Goal: Find specific page/section: Find specific page/section

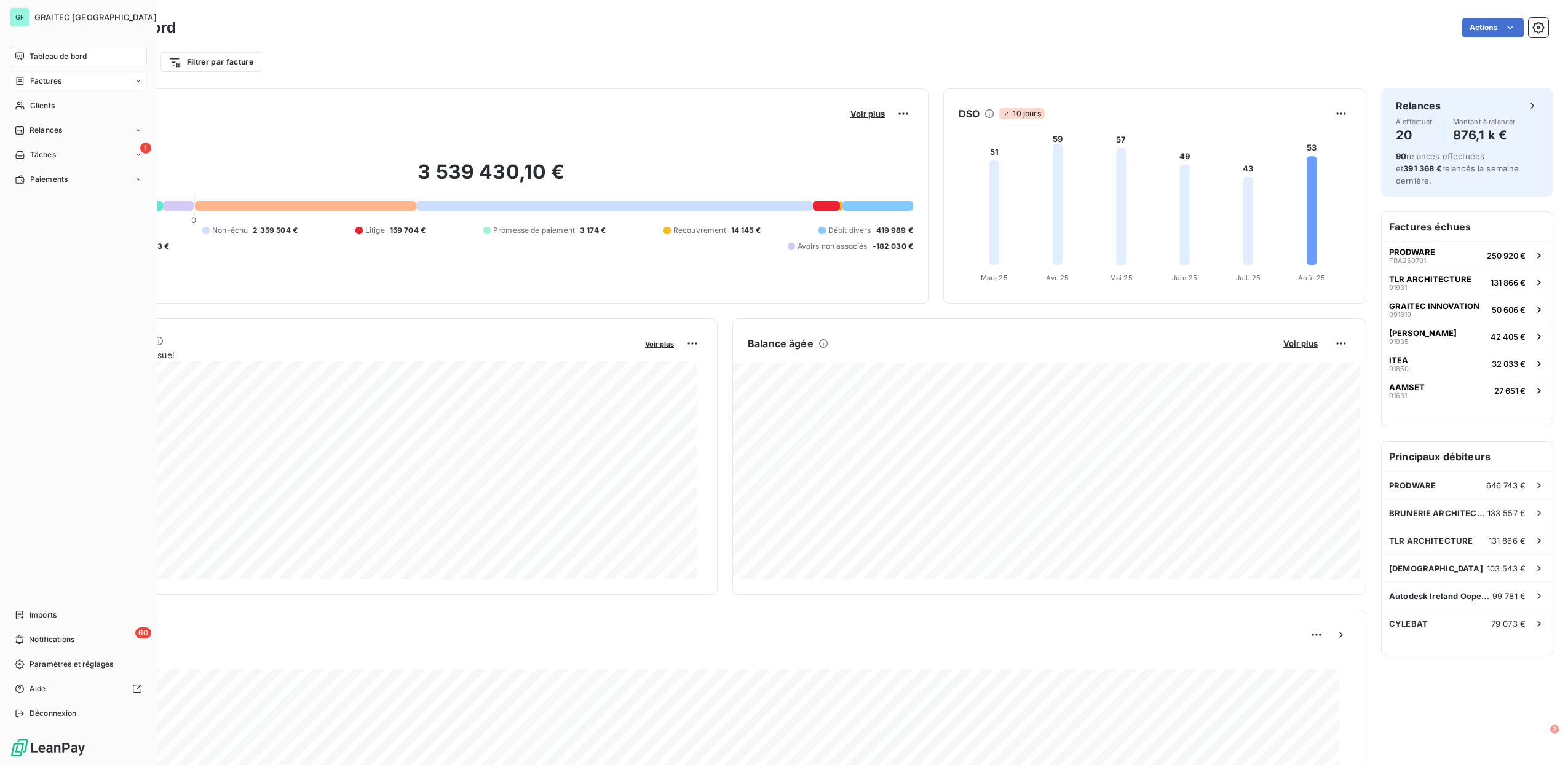
click at [54, 77] on span "Factures" at bounding box center [46, 81] width 31 height 11
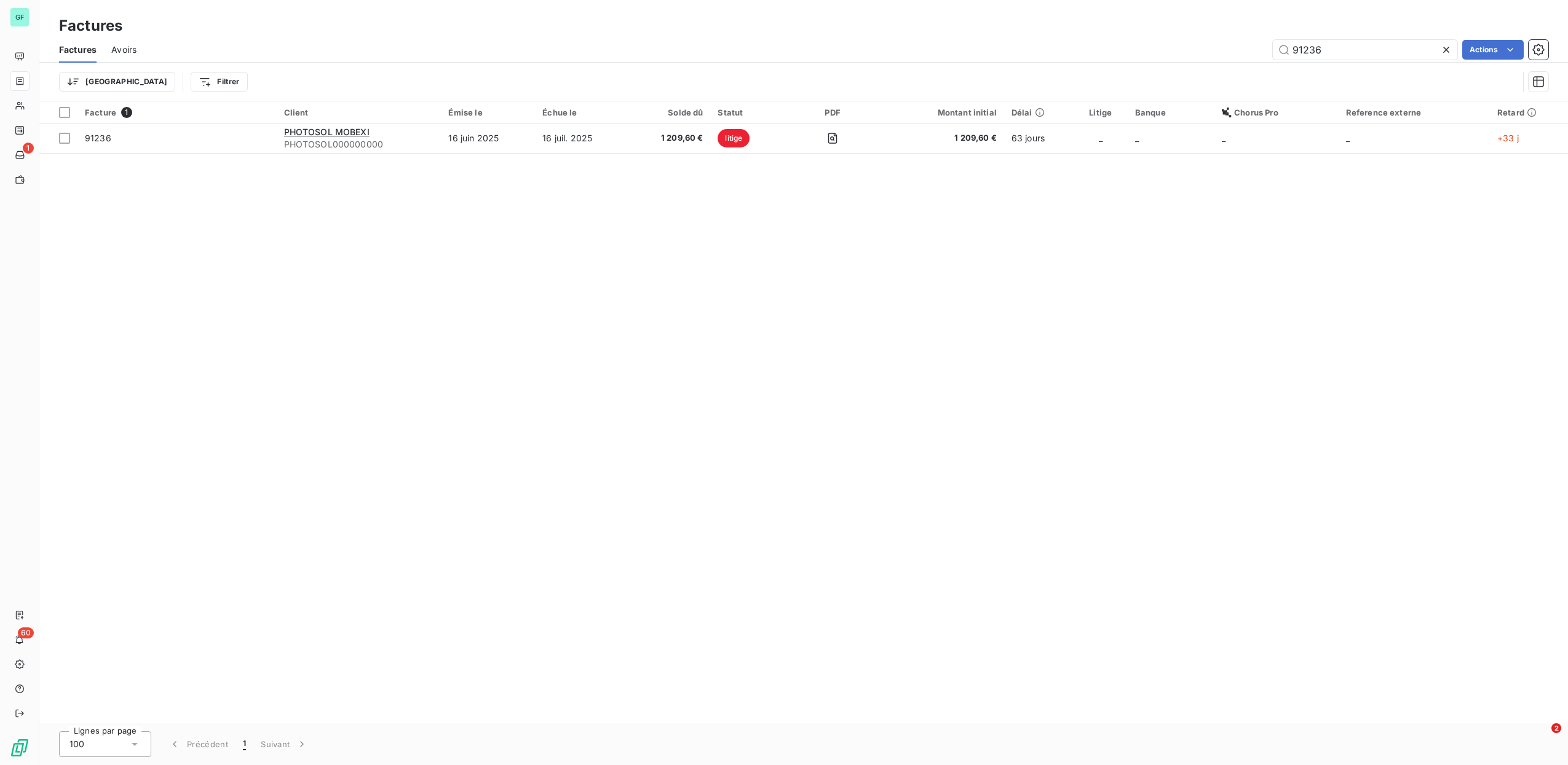
drag, startPoint x: 1333, startPoint y: 49, endPoint x: 1176, endPoint y: 45, distance: 157.1
click at [1184, 45] on div "91236 Actions" at bounding box center [850, 49] width 1398 height 19
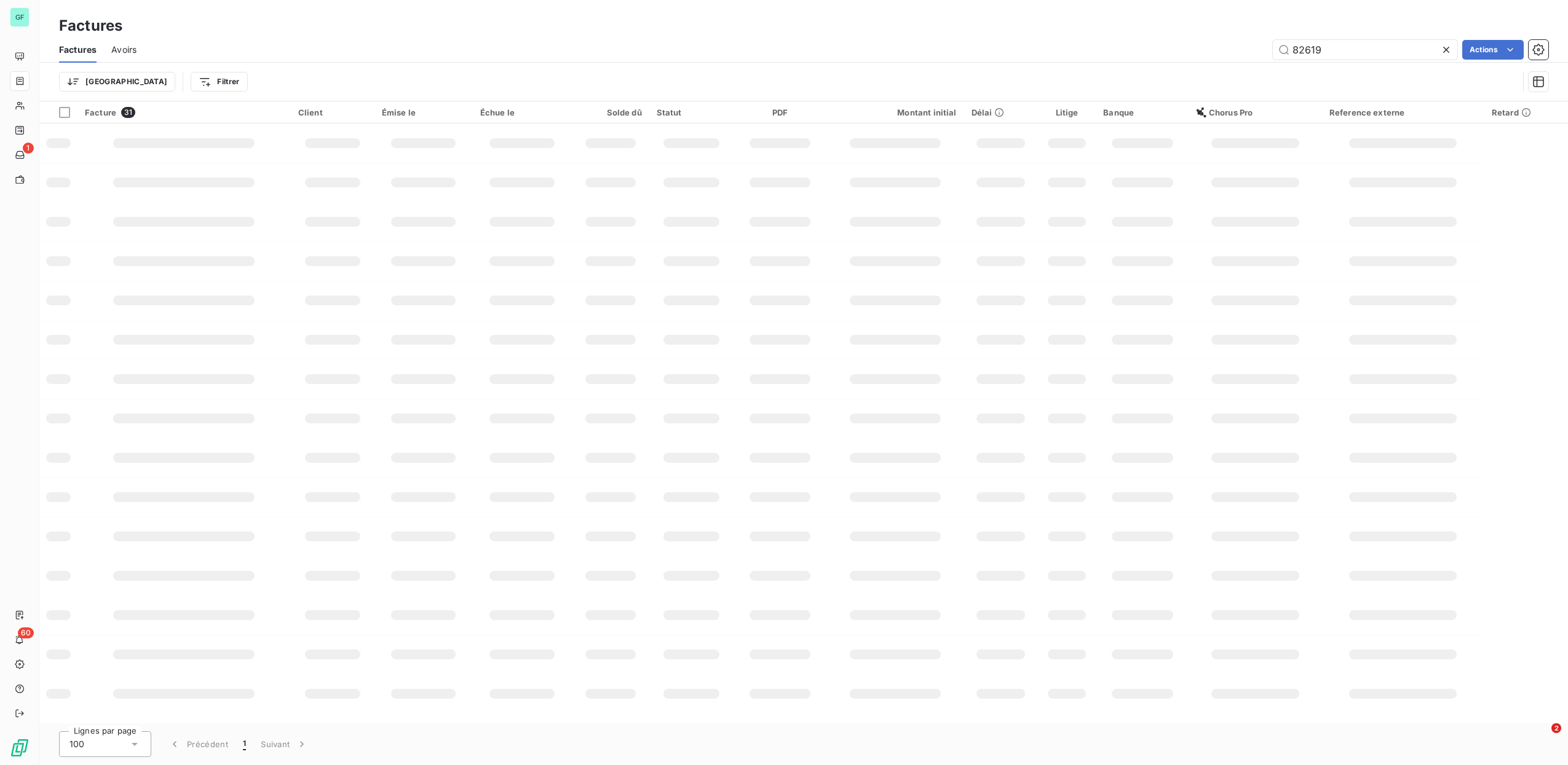
type input "82619"
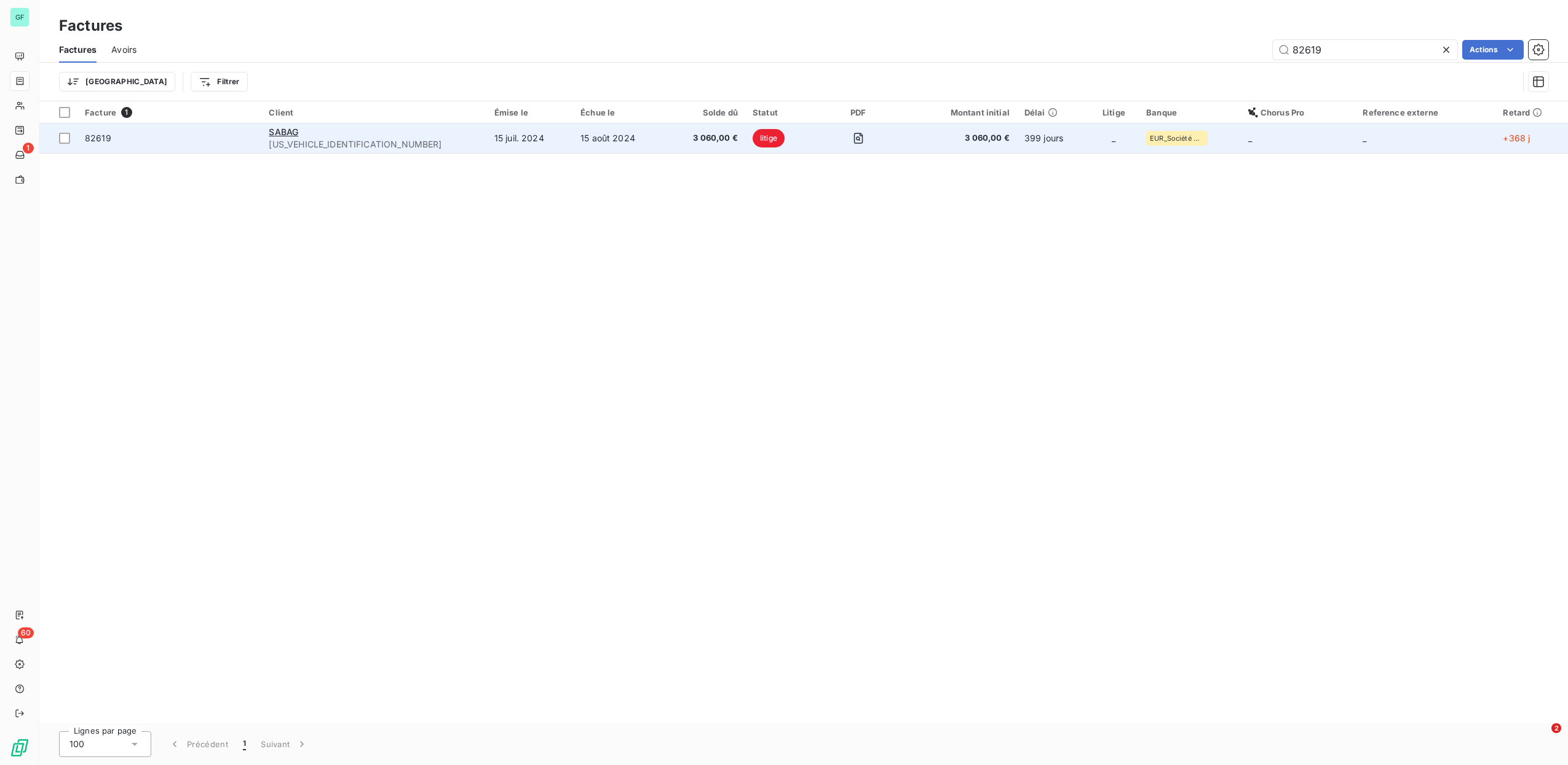
click at [573, 134] on td "15 août 2024" at bounding box center [620, 137] width 93 height 29
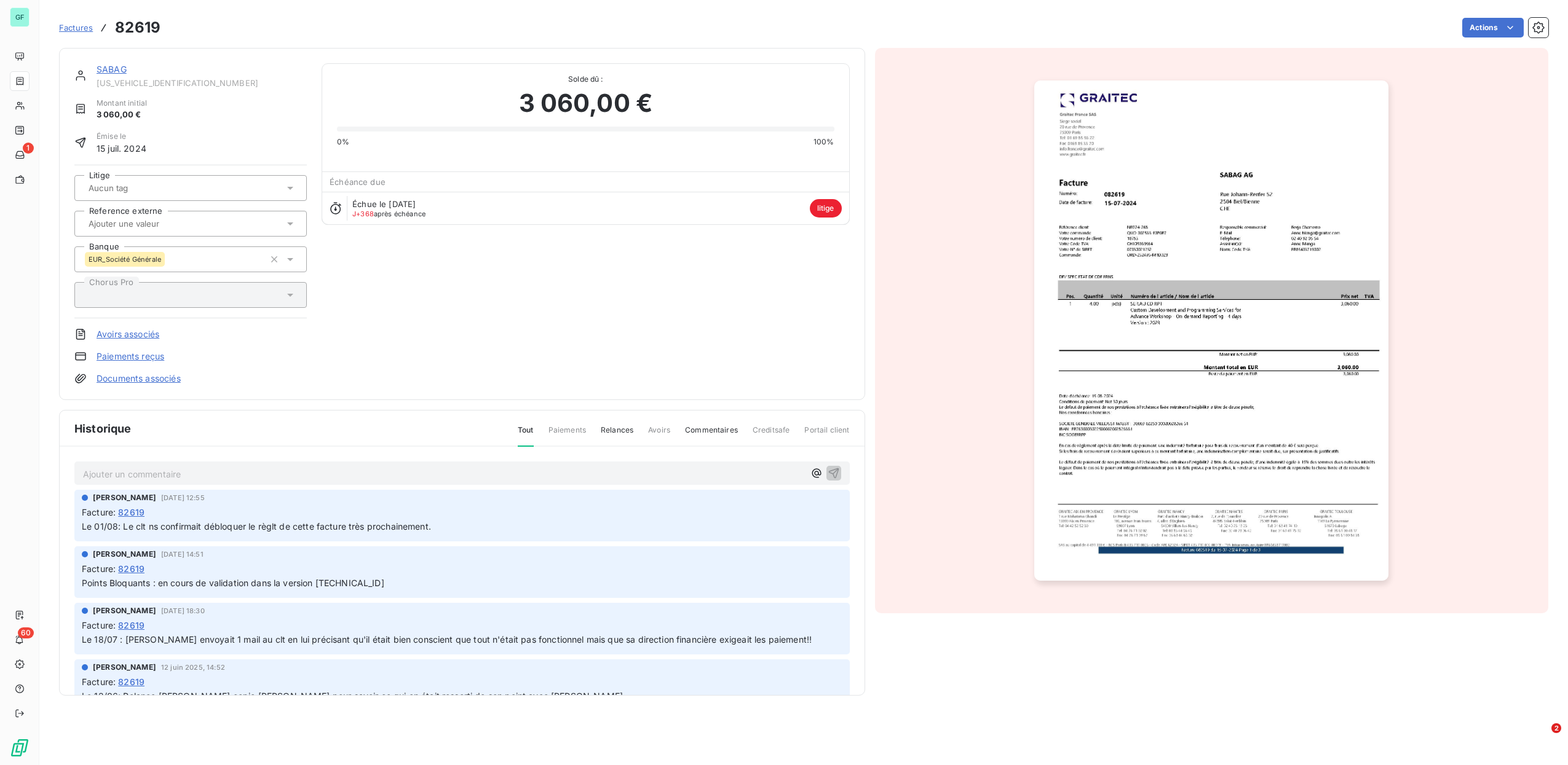
click at [67, 32] on span "Factures" at bounding box center [75, 27] width 34 height 10
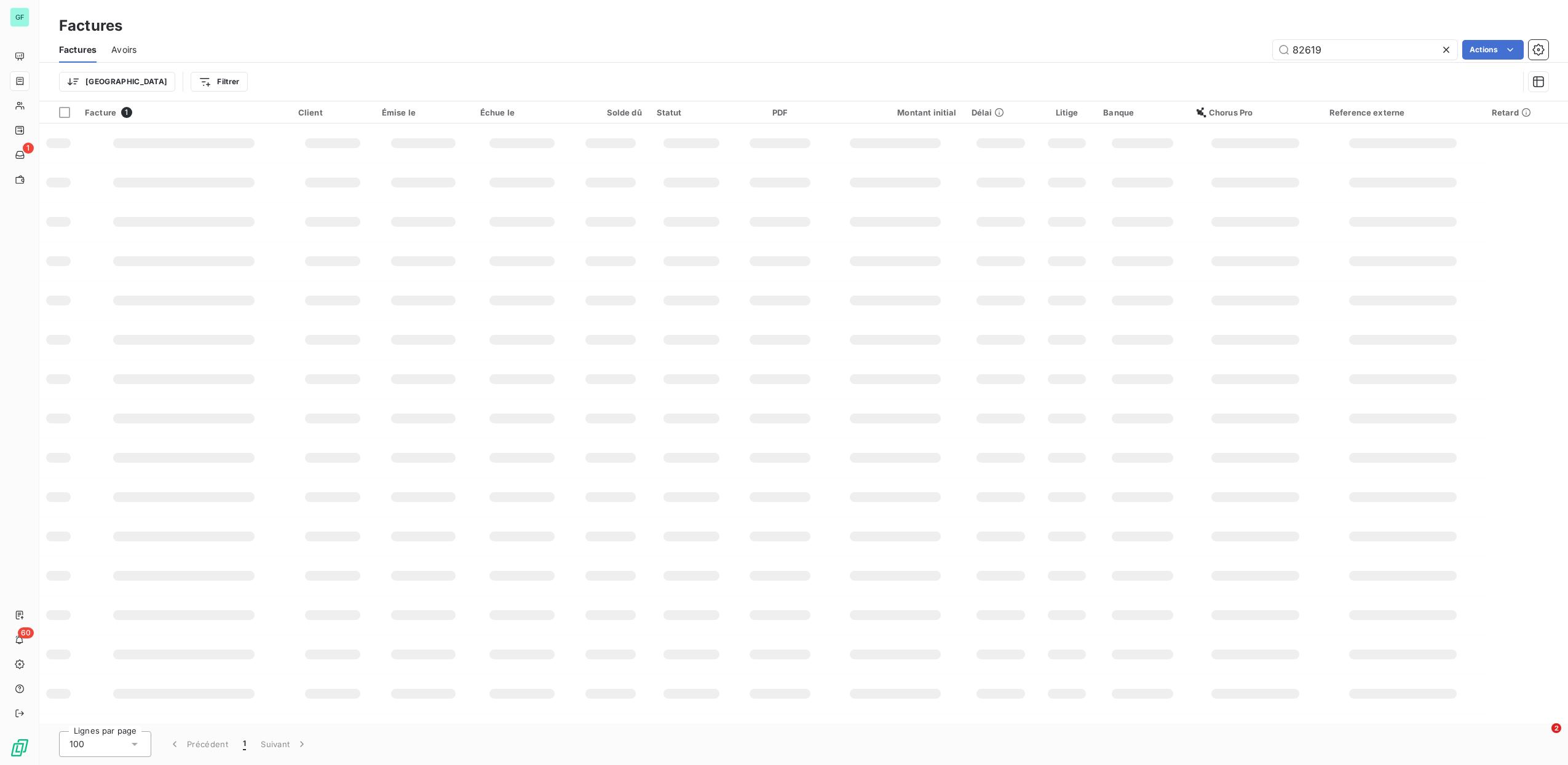
drag, startPoint x: 1344, startPoint y: 43, endPoint x: 1151, endPoint y: 37, distance: 193.1
click at [1185, 37] on div "Factures Avoirs 82619 Actions" at bounding box center [804, 49] width 1529 height 26
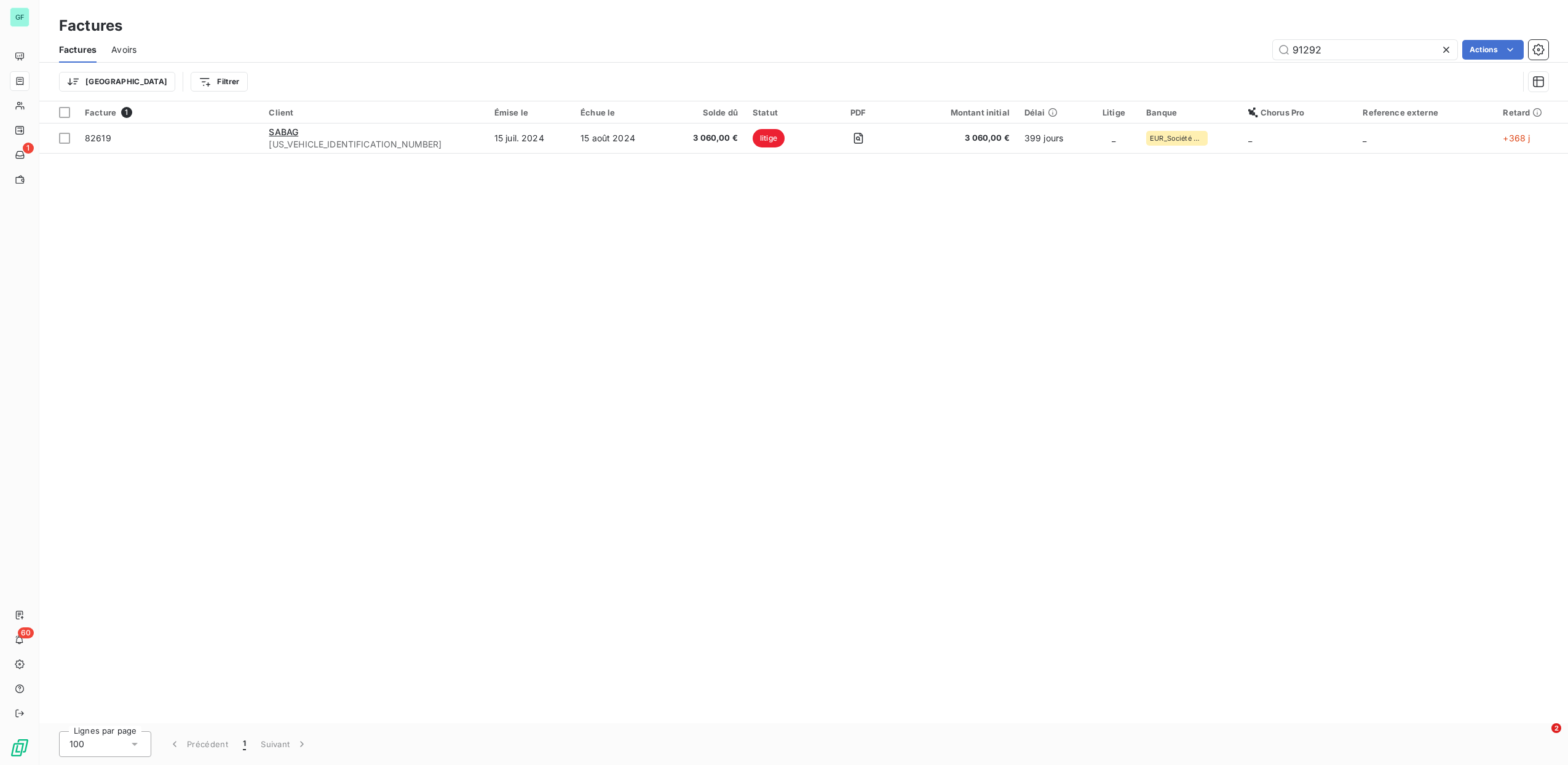
type input "91292"
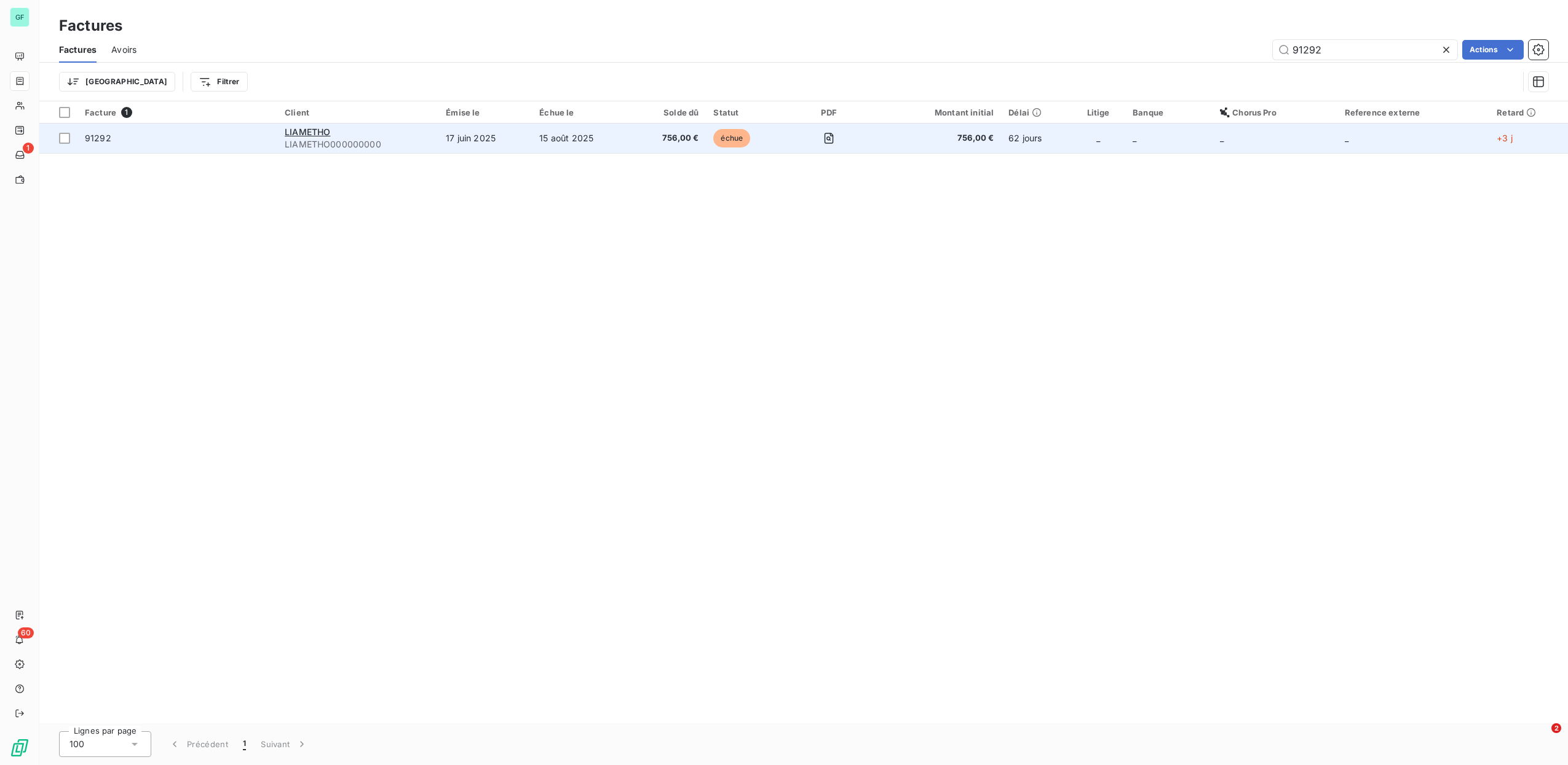
click at [545, 143] on td "15 août 2025" at bounding box center [581, 137] width 99 height 29
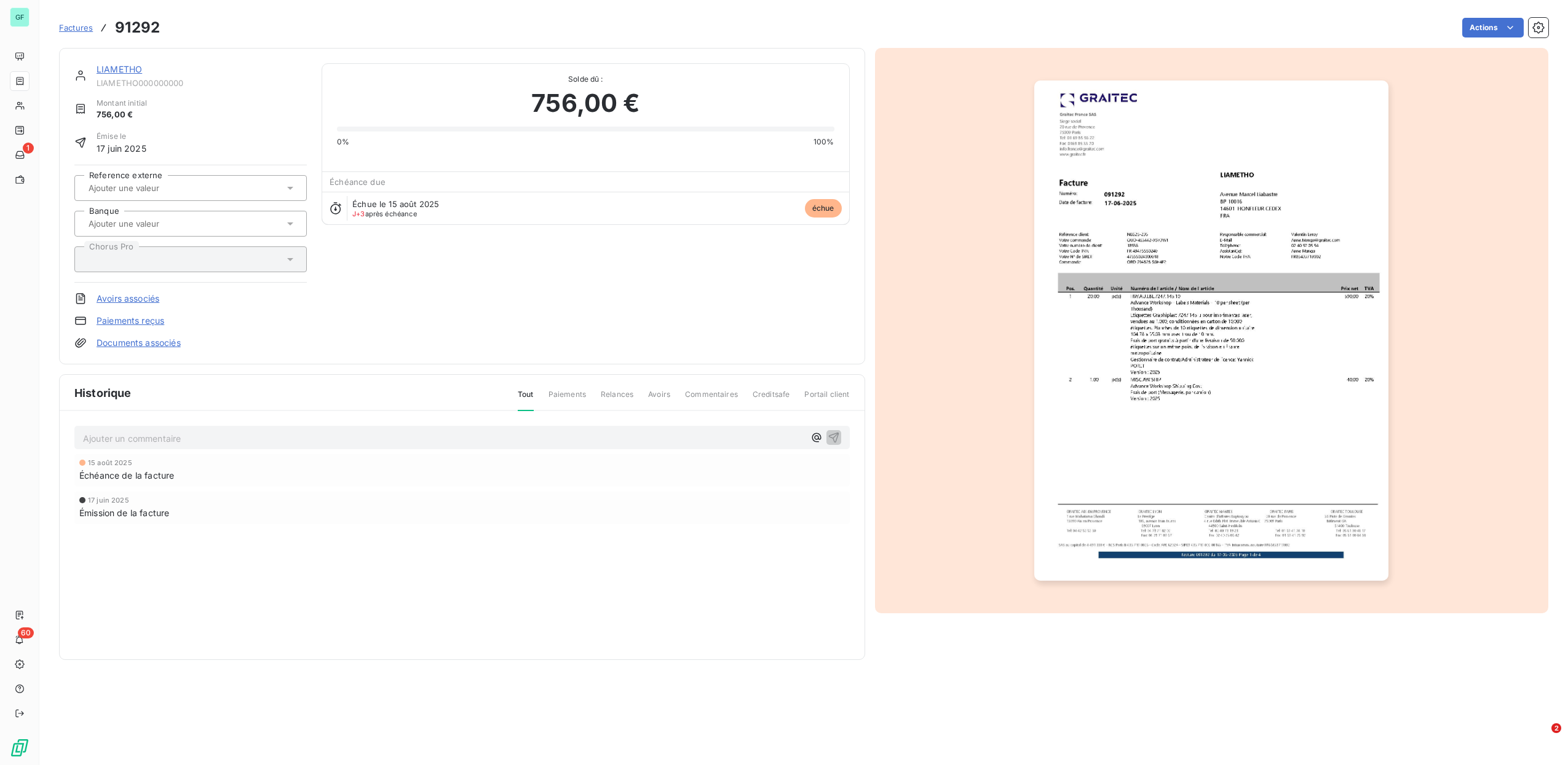
click at [69, 31] on span "Factures" at bounding box center [75, 27] width 34 height 10
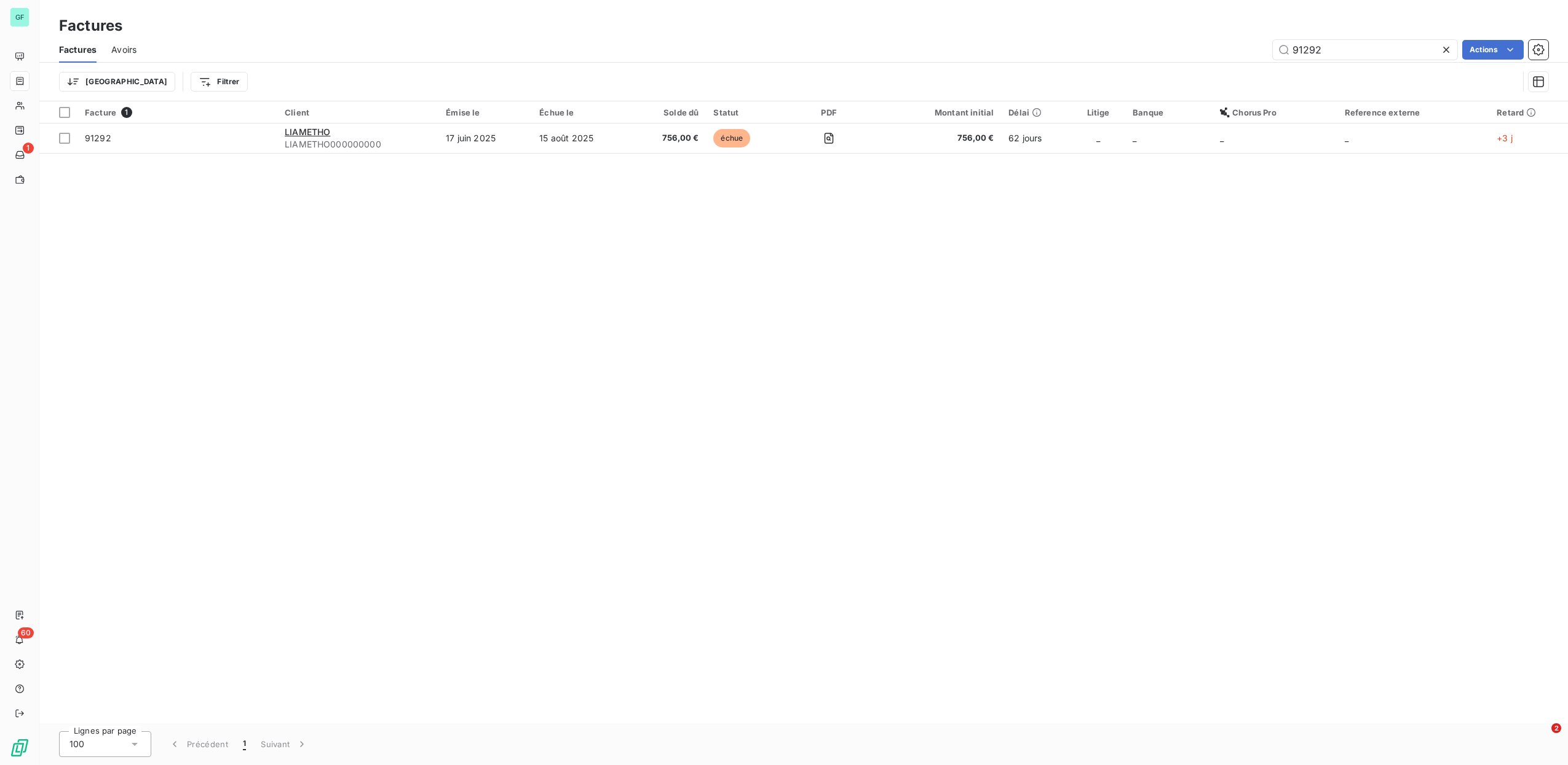
drag, startPoint x: 1344, startPoint y: 49, endPoint x: 1141, endPoint y: 47, distance: 203.0
click at [1144, 47] on div "91292 Actions" at bounding box center [850, 49] width 1398 height 19
type input "89890"
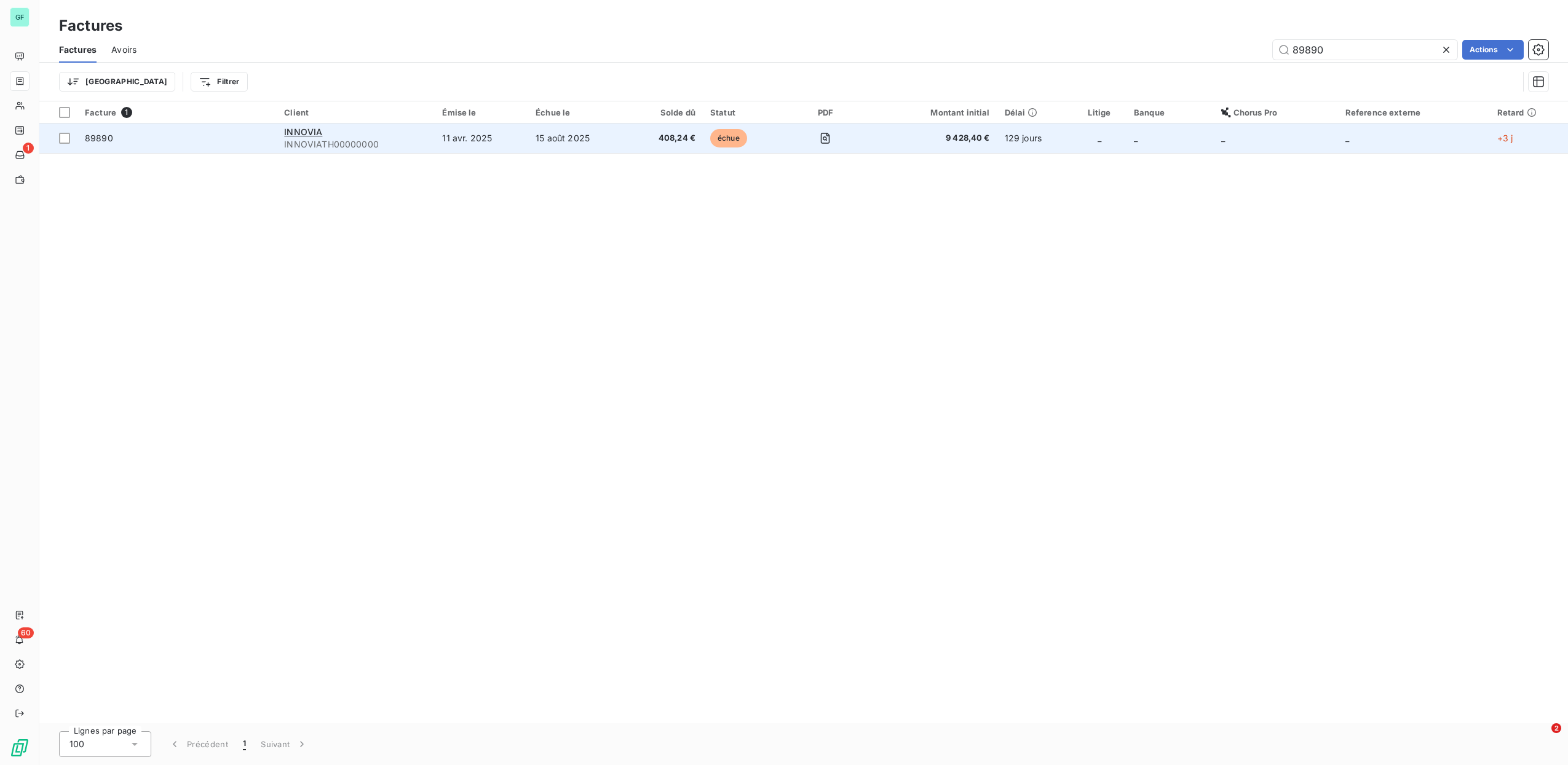
click at [604, 141] on td "15 août 2025" at bounding box center [578, 137] width 99 height 29
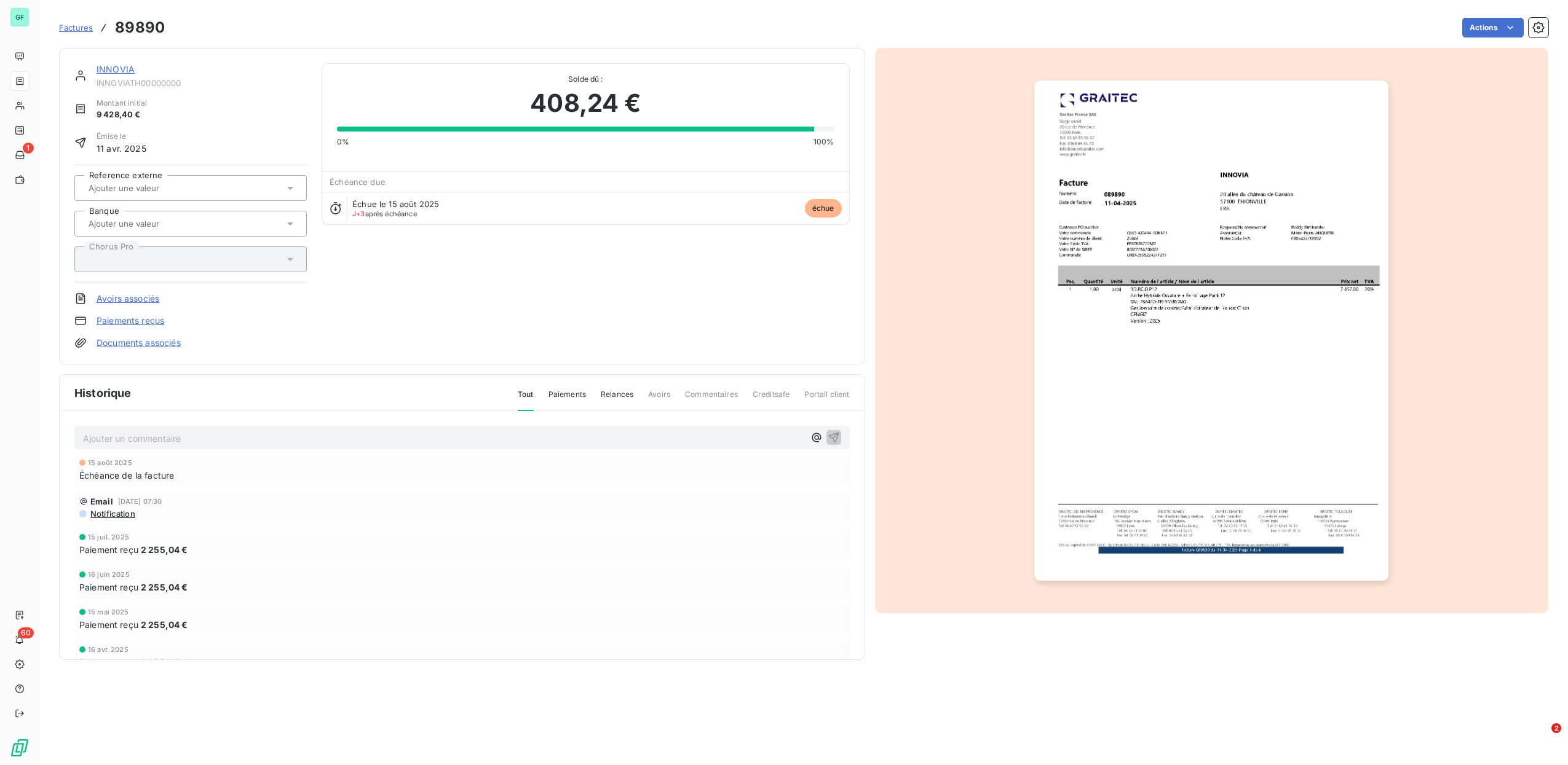
click at [1199, 307] on img "button" at bounding box center [1212, 331] width 354 height 501
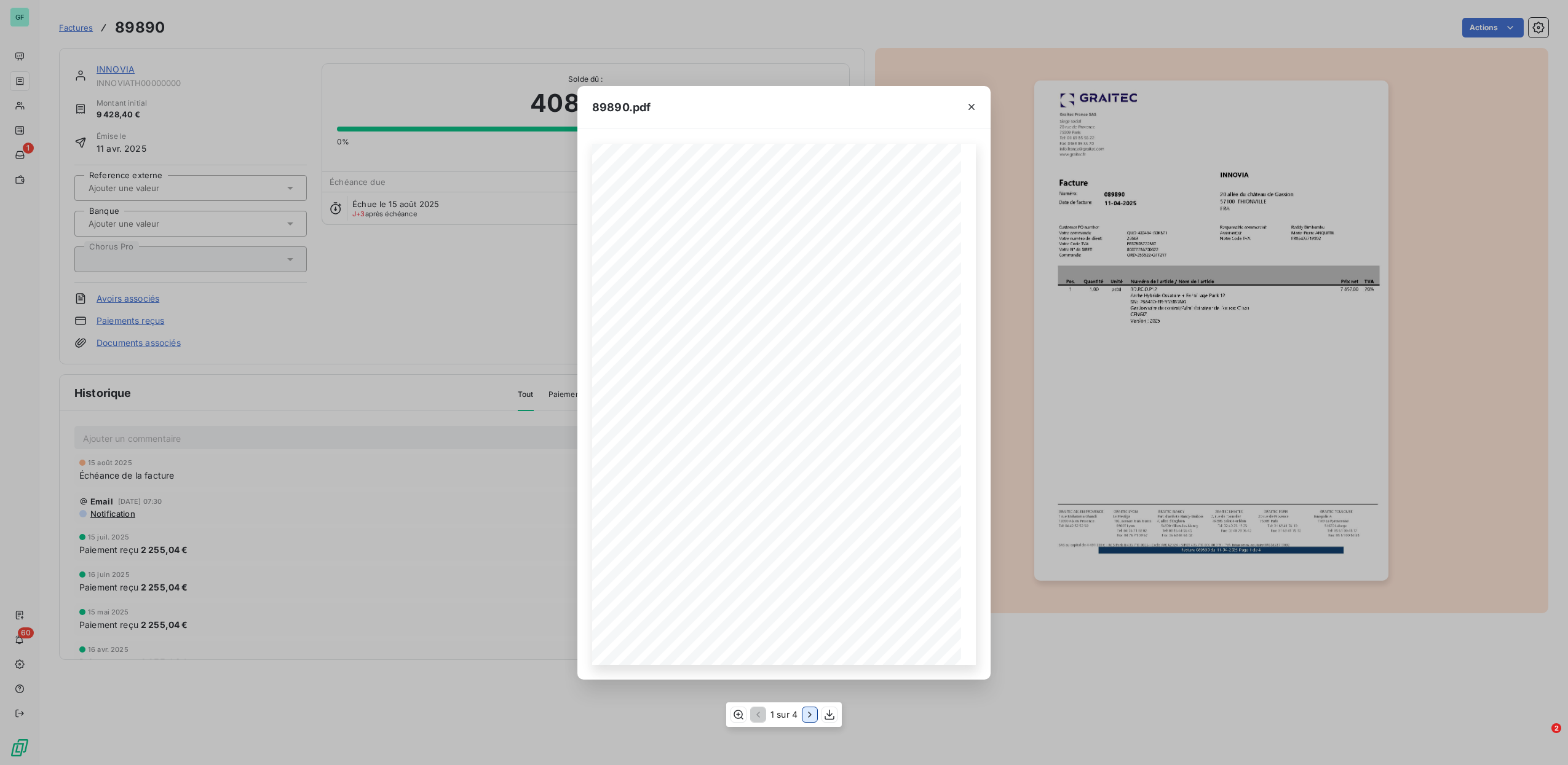
click at [806, 716] on icon "button" at bounding box center [809, 715] width 12 height 12
click at [806, 716] on icon "button" at bounding box center [811, 715] width 12 height 12
click at [753, 719] on icon "button" at bounding box center [757, 715] width 12 height 12
click at [974, 102] on icon "button" at bounding box center [972, 107] width 12 height 12
